Goal: Navigation & Orientation: Go to known website

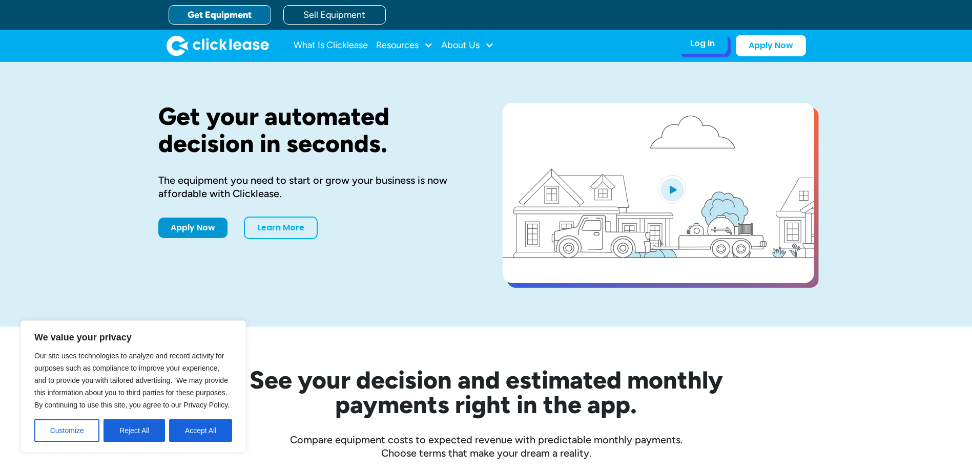
click at [701, 47] on div "Log In" at bounding box center [702, 43] width 25 height 10
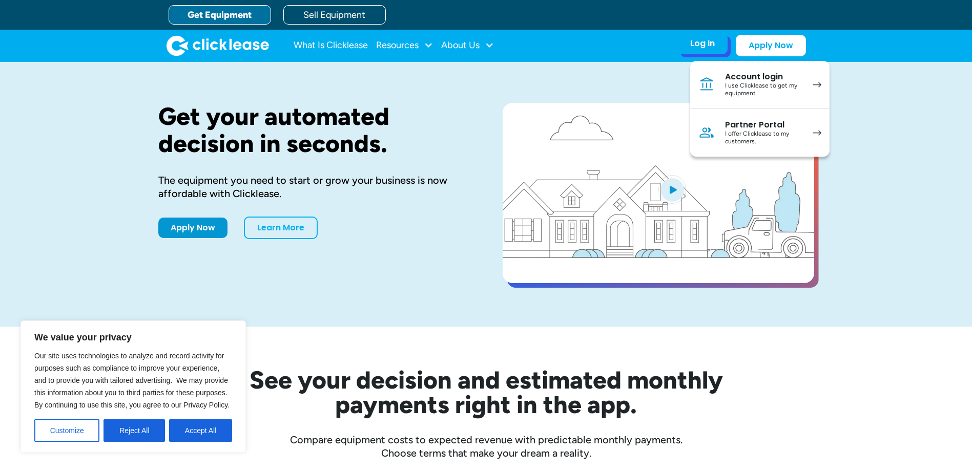
click at [751, 133] on div "I offer Clicklease to my customers." at bounding box center [763, 138] width 77 height 16
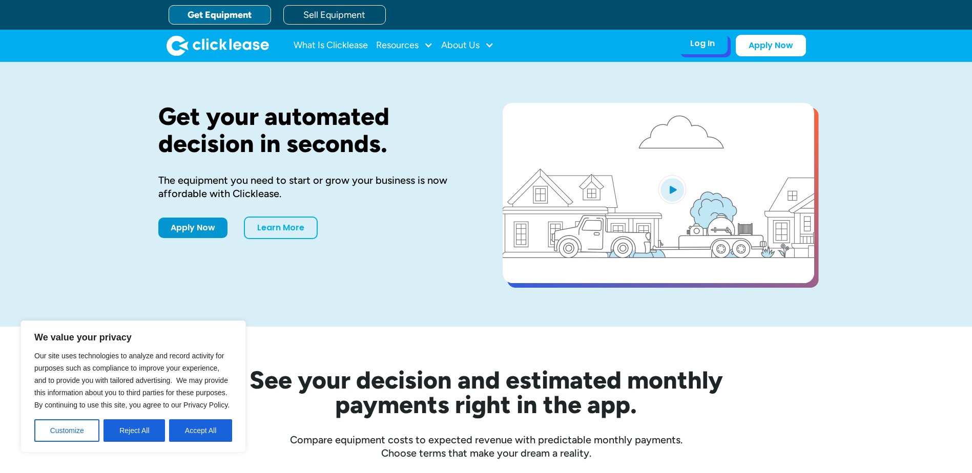
click at [699, 45] on div "Log In" at bounding box center [702, 43] width 25 height 10
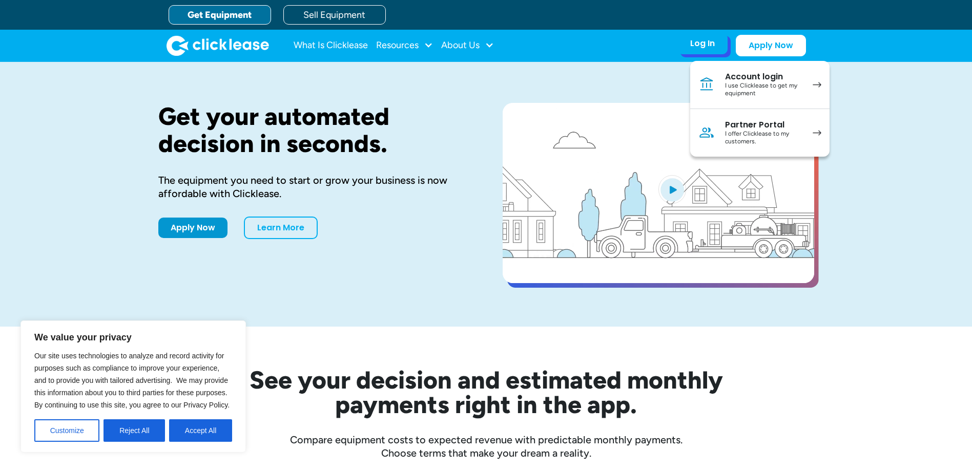
click at [742, 137] on div "I offer Clicklease to my customers." at bounding box center [763, 138] width 77 height 16
